Goal: Find specific page/section: Find specific page/section

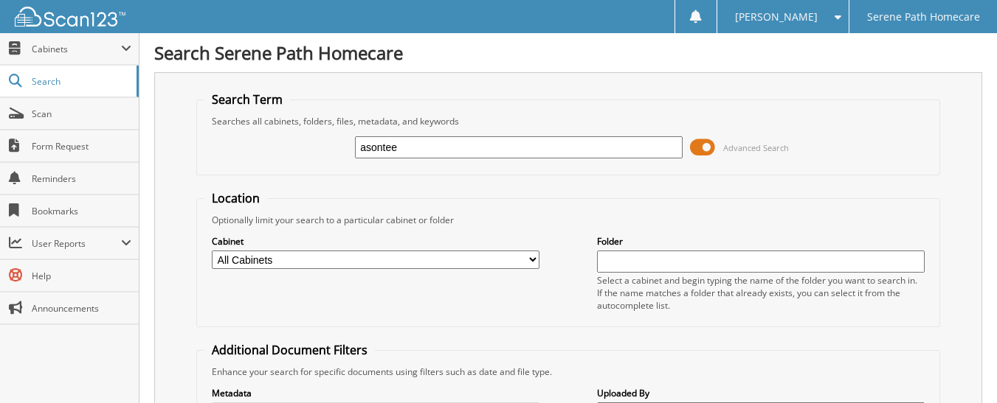
type input "asontee"
click at [544, 187] on form "Search Term Searches all cabinets, folders, files, metadata, and keywords asont…" at bounding box center [568, 367] width 744 height 552
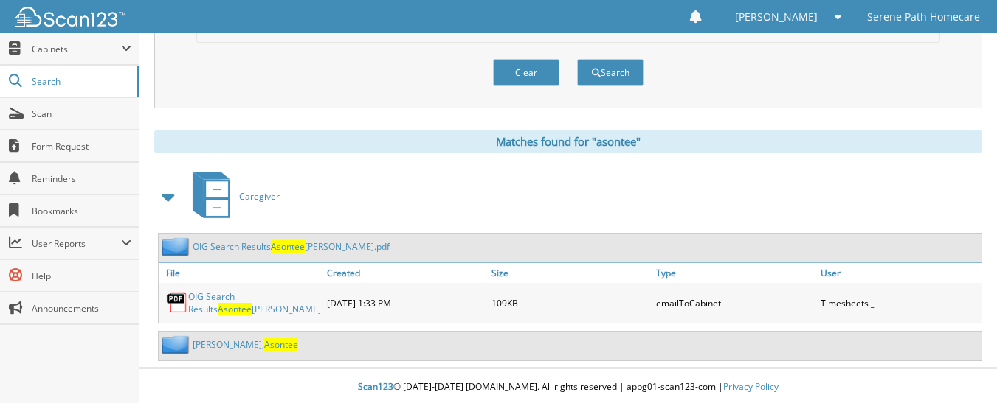
scroll to position [544, 0]
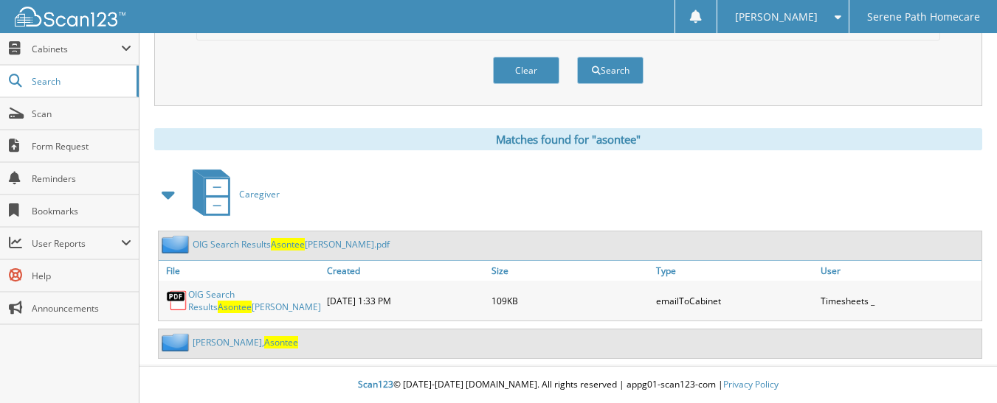
click at [212, 345] on link "Lovelace, Asontee" at bounding box center [245, 342] width 105 height 13
